Goal: Task Accomplishment & Management: Manage account settings

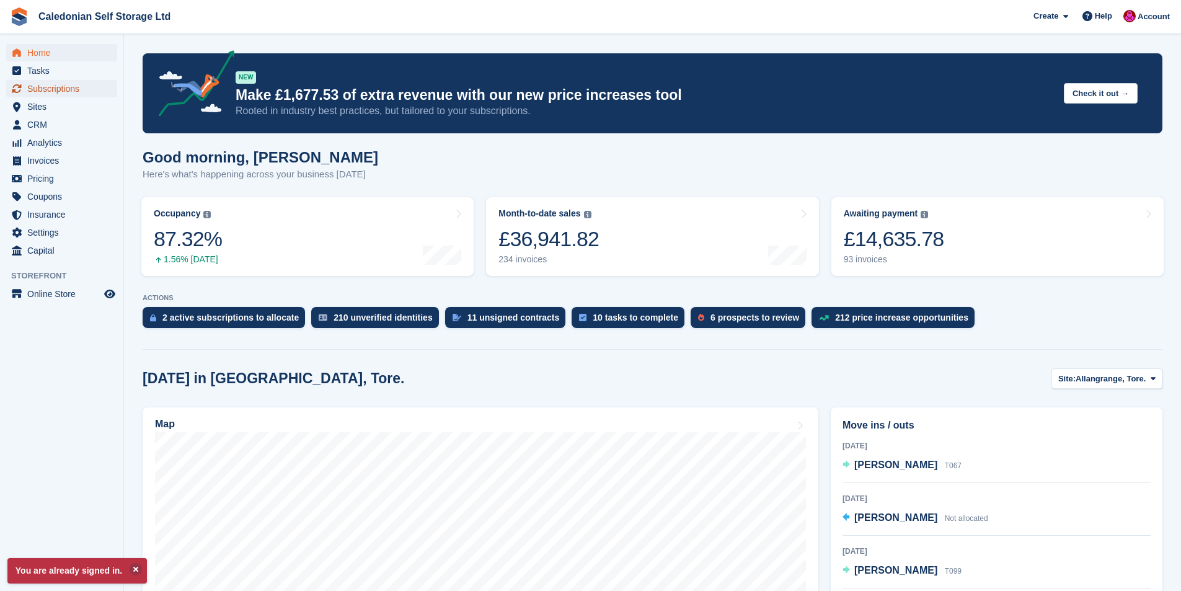
click at [64, 90] on span "Subscriptions" at bounding box center [64, 88] width 74 height 17
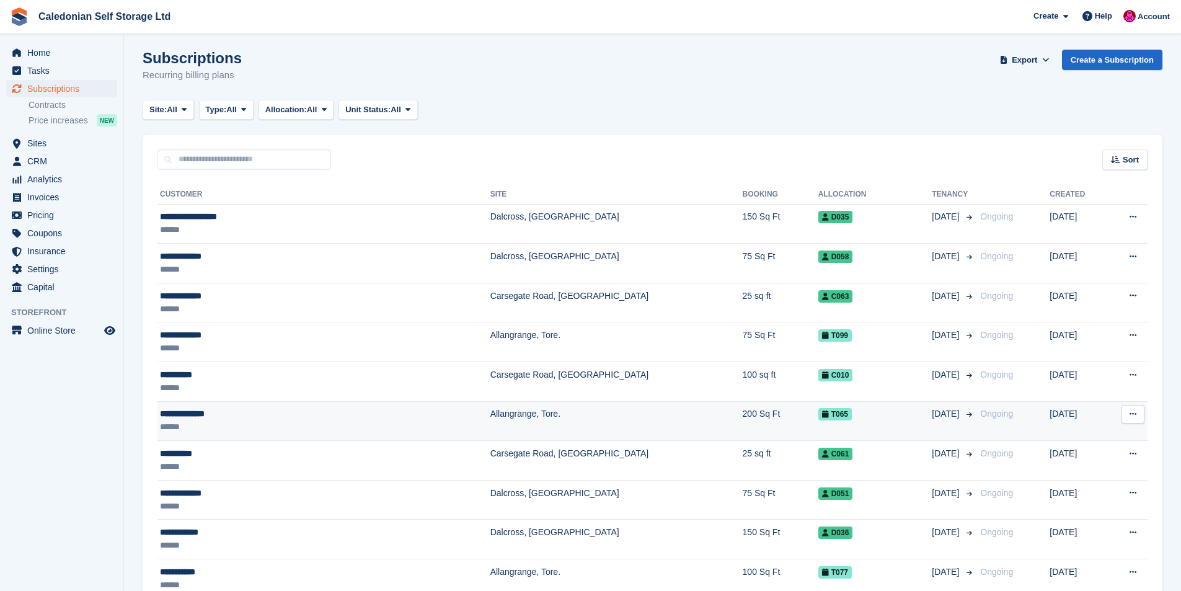
scroll to position [124, 0]
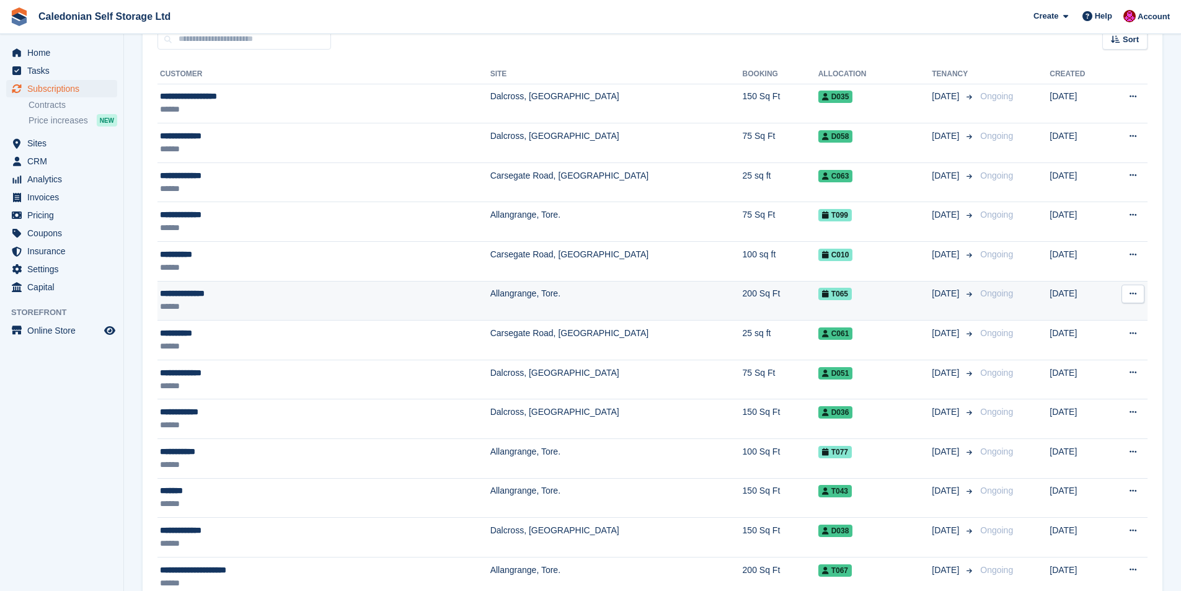
click at [818, 291] on div "T065" at bounding box center [875, 293] width 114 height 13
